Goal: Task Accomplishment & Management: Use online tool/utility

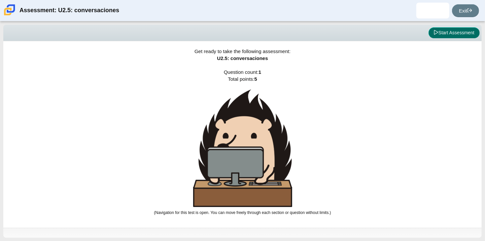
click at [473, 33] on button "Start Assessment" at bounding box center [454, 32] width 51 height 11
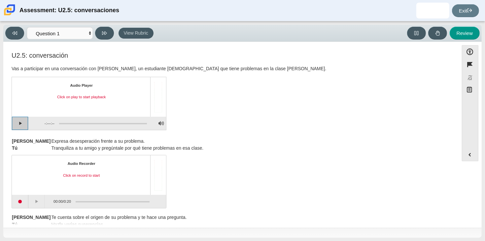
click at [22, 124] on button "Play" at bounding box center [20, 123] width 17 height 13
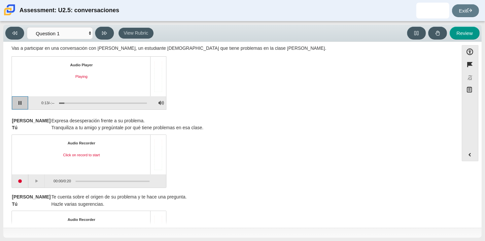
scroll to position [21, 0]
click at [25, 103] on button "Pause playback" at bounding box center [20, 101] width 17 height 13
click at [17, 103] on button "Continue playback" at bounding box center [20, 101] width 17 height 13
click at [61, 102] on div "Assessment items" at bounding box center [103, 102] width 88 height 1
click at [60, 102] on div "Assessment items" at bounding box center [103, 102] width 88 height 1
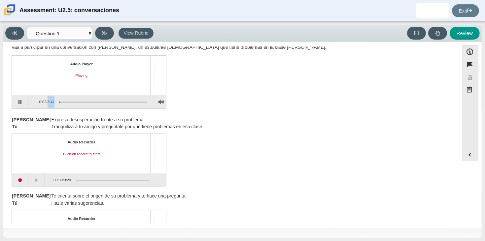
drag, startPoint x: 60, startPoint y: 101, endPoint x: 48, endPoint y: 102, distance: 12.6
click at [48, 102] on div "0:02 / 3:47" at bounding box center [87, 101] width 119 height 13
click at [63, 103] on div "Assessment items" at bounding box center [100, 102] width 92 height 12
click at [60, 102] on div "Assessment items" at bounding box center [103, 102] width 88 height 1
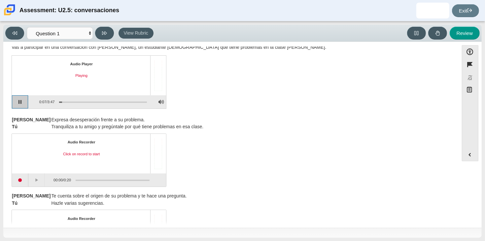
click at [14, 106] on button "Pause playback" at bounding box center [20, 101] width 17 height 13
click at [14, 106] on button "Continue playback" at bounding box center [20, 101] width 17 height 13
click at [24, 174] on button "Start recording" at bounding box center [20, 180] width 17 height 13
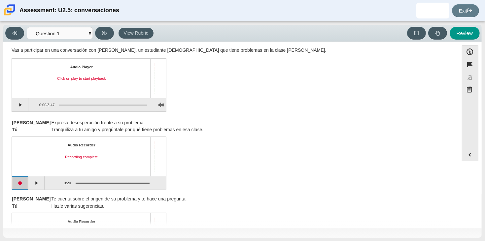
scroll to position [18, 0]
click at [25, 109] on button "Play" at bounding box center [20, 105] width 17 height 13
click at [64, 105] on div "Assessment items" at bounding box center [100, 105] width 92 height 12
click at [64, 105] on div "Assessment items" at bounding box center [103, 105] width 88 height 1
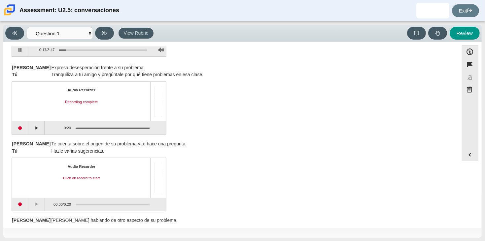
scroll to position [72, 0]
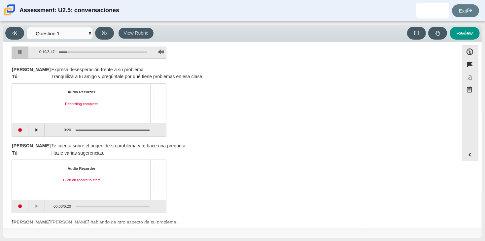
click at [21, 56] on button "Pause playback" at bounding box center [20, 51] width 17 height 13
click at [22, 129] on button "Start recording" at bounding box center [20, 129] width 17 height 13
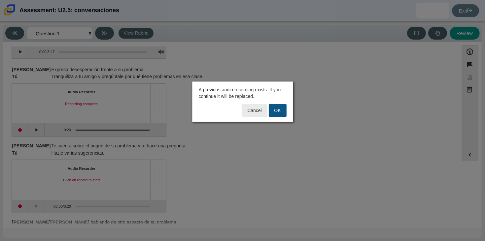
click at [283, 108] on button "OK" at bounding box center [278, 110] width 18 height 13
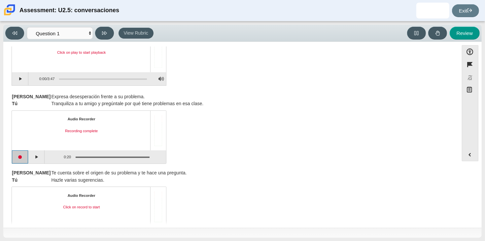
scroll to position [44, 0]
click at [20, 83] on button "Play" at bounding box center [20, 79] width 17 height 13
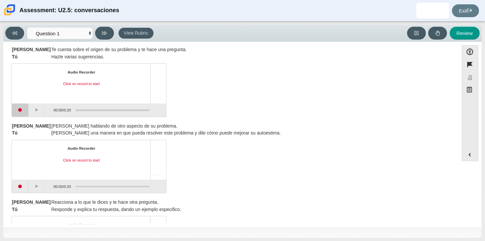
scroll to position [165, 0]
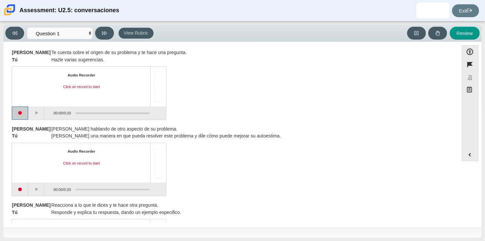
click at [20, 109] on button "Start recording" at bounding box center [20, 113] width 17 height 13
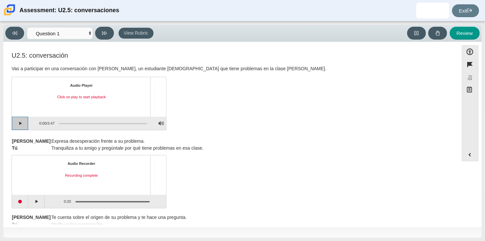
click at [23, 121] on button "Play" at bounding box center [20, 123] width 17 height 13
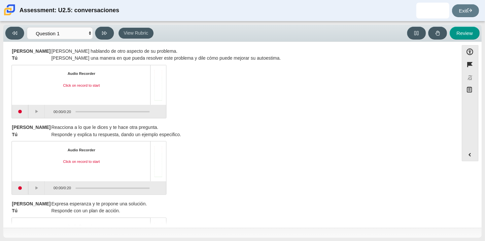
scroll to position [243, 0]
click at [22, 114] on button "Start recording" at bounding box center [20, 111] width 17 height 13
click at [22, 114] on button "Stop recording" at bounding box center [20, 111] width 17 height 13
click at [22, 111] on button "Start recording" at bounding box center [20, 111] width 17 height 13
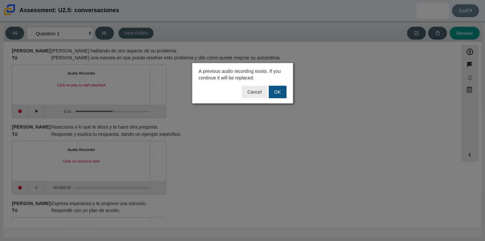
click at [273, 94] on button "OK" at bounding box center [278, 92] width 18 height 13
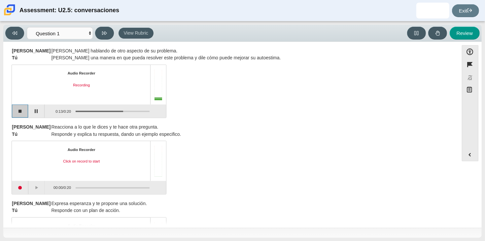
click at [13, 113] on button "Stop recording" at bounding box center [20, 111] width 17 height 13
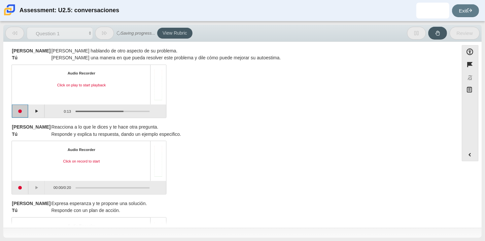
click at [25, 110] on button "Start recording" at bounding box center [20, 111] width 17 height 13
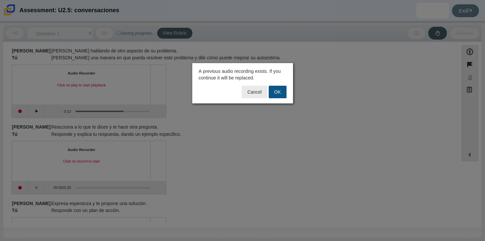
click at [275, 94] on button "OK" at bounding box center [278, 92] width 18 height 13
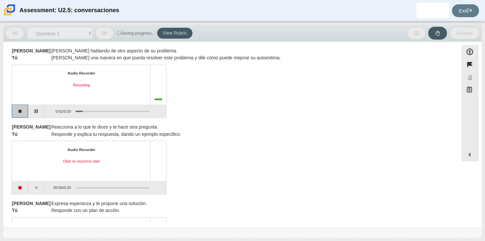
click at [19, 109] on button "Stop recording" at bounding box center [20, 111] width 17 height 13
click at [21, 109] on button "Start recording" at bounding box center [20, 111] width 17 height 13
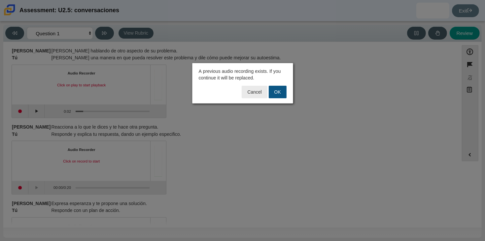
click at [273, 93] on button "OK" at bounding box center [278, 92] width 18 height 13
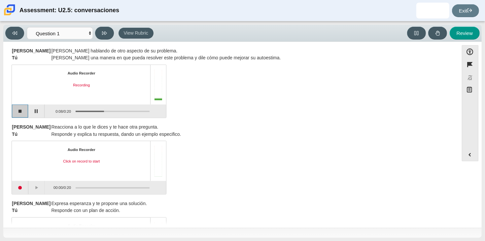
click at [26, 108] on button "Stop recording" at bounding box center [20, 111] width 17 height 13
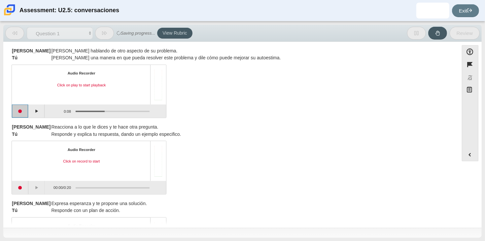
click at [17, 108] on button "Start recording" at bounding box center [20, 111] width 17 height 13
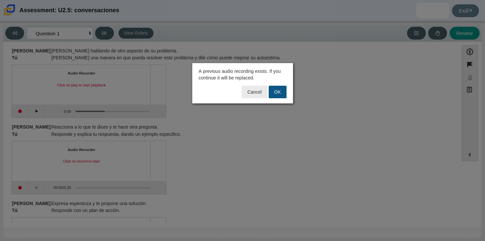
click at [276, 88] on button "OK" at bounding box center [278, 92] width 18 height 13
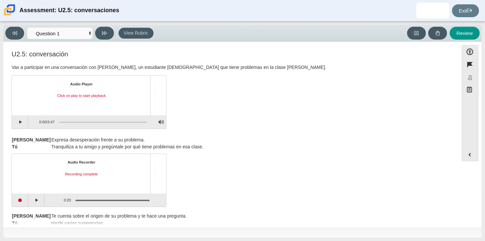
scroll to position [0, 0]
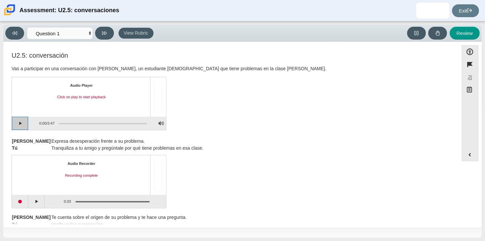
click at [25, 124] on button "Play" at bounding box center [20, 123] width 17 height 13
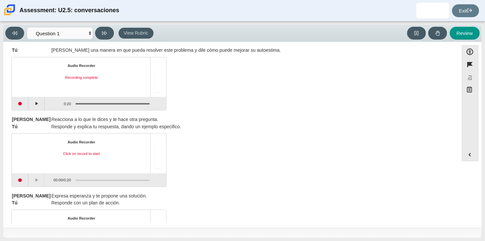
scroll to position [298, 0]
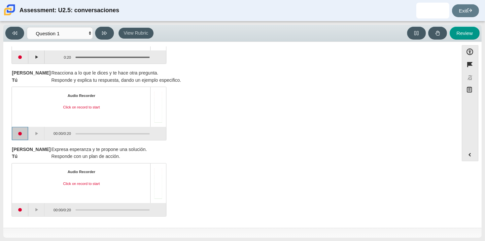
click at [21, 134] on button "Start recording" at bounding box center [20, 133] width 17 height 13
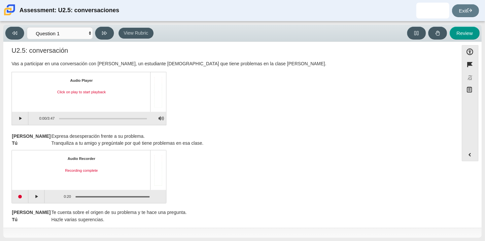
scroll to position [0, 0]
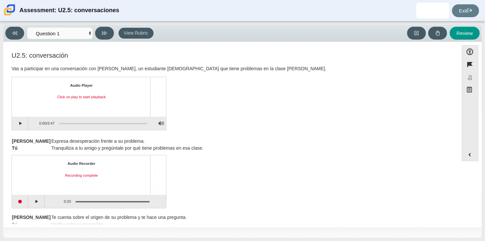
click at [103, 123] on div "Assessment items" at bounding box center [103, 123] width 88 height 1
click at [23, 125] on button "Play" at bounding box center [20, 123] width 17 height 13
drag, startPoint x: 61, startPoint y: 122, endPoint x: 108, endPoint y: 122, distance: 46.2
click at [108, 123] on div "Assessment items" at bounding box center [103, 123] width 88 height 1
click at [114, 123] on div "Assessment items" at bounding box center [103, 123] width 88 height 1
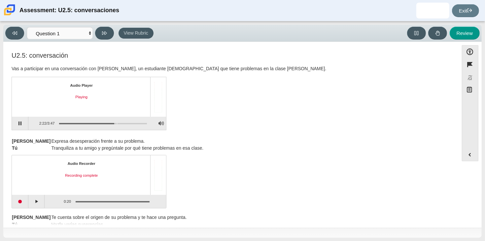
click at [117, 123] on div "Assessment items" at bounding box center [103, 123] width 88 height 1
click at [121, 123] on div "Assessment items" at bounding box center [103, 123] width 88 height 1
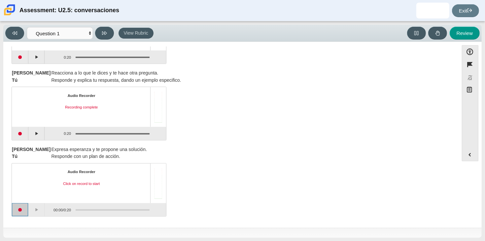
click at [18, 211] on button "Start recording" at bounding box center [20, 209] width 17 height 13
click at [18, 211] on button "Stop recording" at bounding box center [20, 209] width 17 height 13
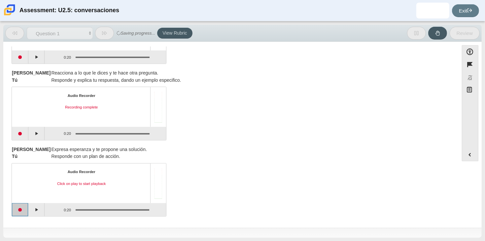
click at [24, 208] on button "Start recording" at bounding box center [20, 209] width 17 height 13
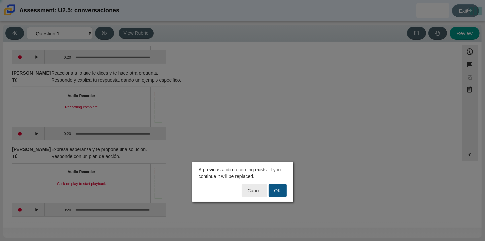
click at [279, 189] on button "OK" at bounding box center [278, 191] width 18 height 13
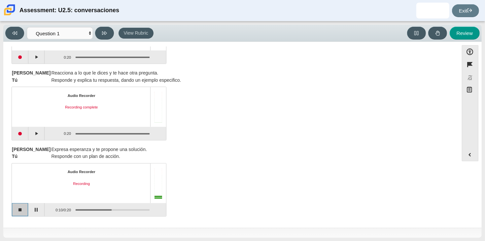
click at [17, 211] on button "Stop recording" at bounding box center [20, 209] width 17 height 13
click at [24, 205] on button "Start recording" at bounding box center [20, 209] width 17 height 13
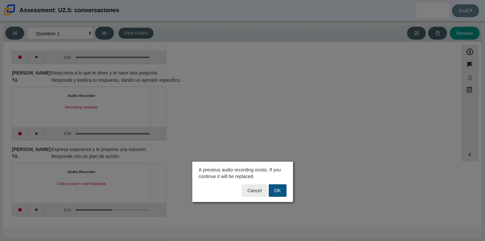
click at [274, 189] on button "OK" at bounding box center [278, 191] width 18 height 13
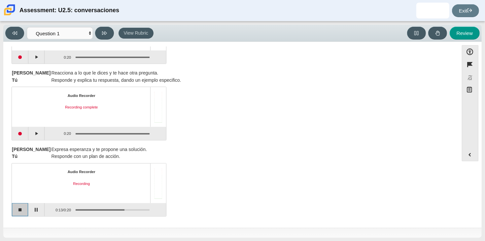
click at [18, 215] on button "Stop recording" at bounding box center [20, 209] width 17 height 13
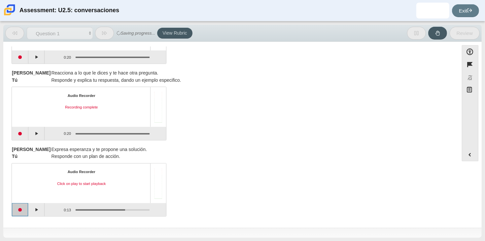
click at [17, 212] on button "Start recording" at bounding box center [20, 209] width 17 height 13
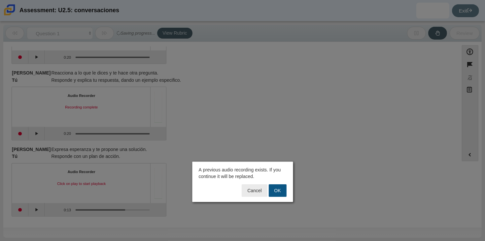
click at [270, 188] on button "OK" at bounding box center [278, 191] width 18 height 13
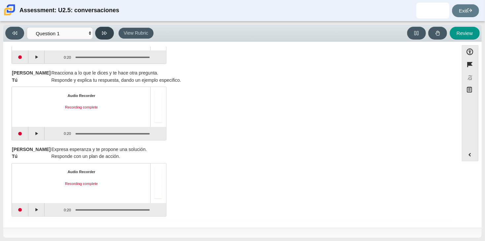
click at [110, 33] on button at bounding box center [104, 33] width 19 height 13
select select "review"
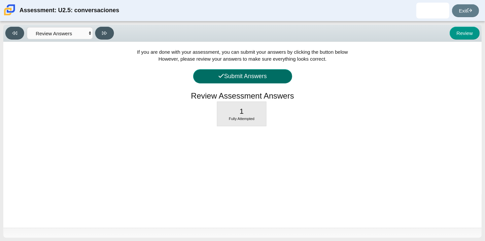
click at [245, 77] on button "Submit Answers" at bounding box center [242, 76] width 99 height 14
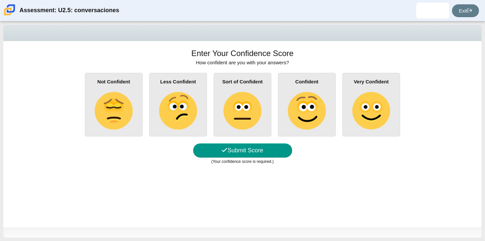
click at [360, 109] on img at bounding box center [371, 111] width 38 height 38
click at [0, 0] on input "Very Confident" at bounding box center [0, 0] width 0 height 0
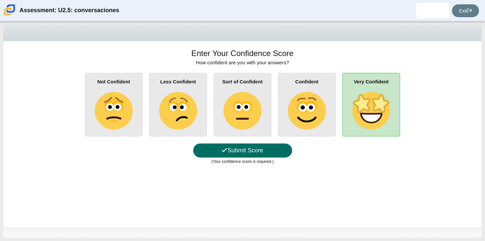
click at [261, 145] on button "Submit Score" at bounding box center [242, 151] width 99 height 14
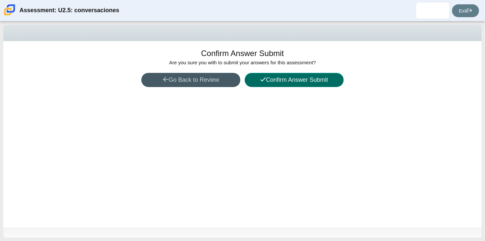
click at [278, 82] on button "Confirm Answer Submit" at bounding box center [294, 80] width 99 height 14
